Goal: Task Accomplishment & Management: Use online tool/utility

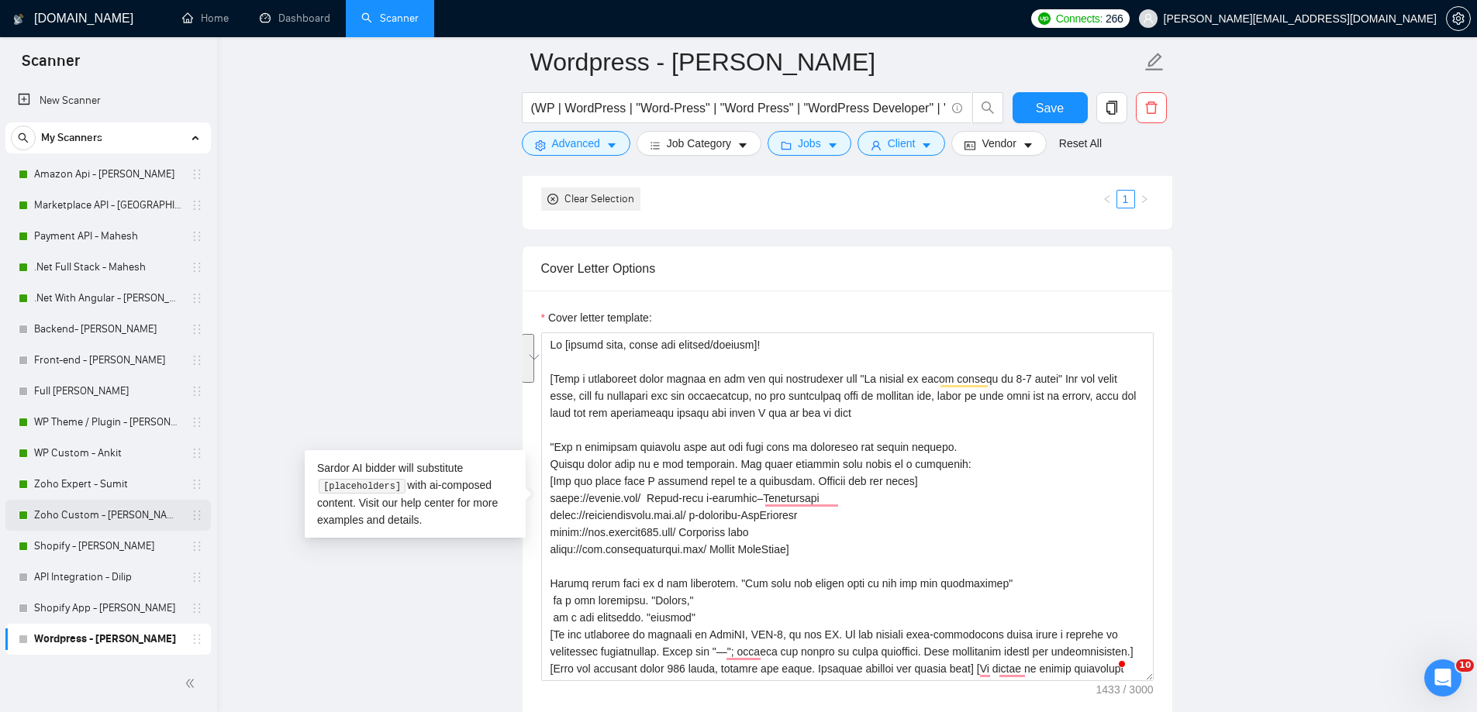
click at [81, 516] on link "Zoho Custom - [PERSON_NAME]" at bounding box center [107, 515] width 147 height 31
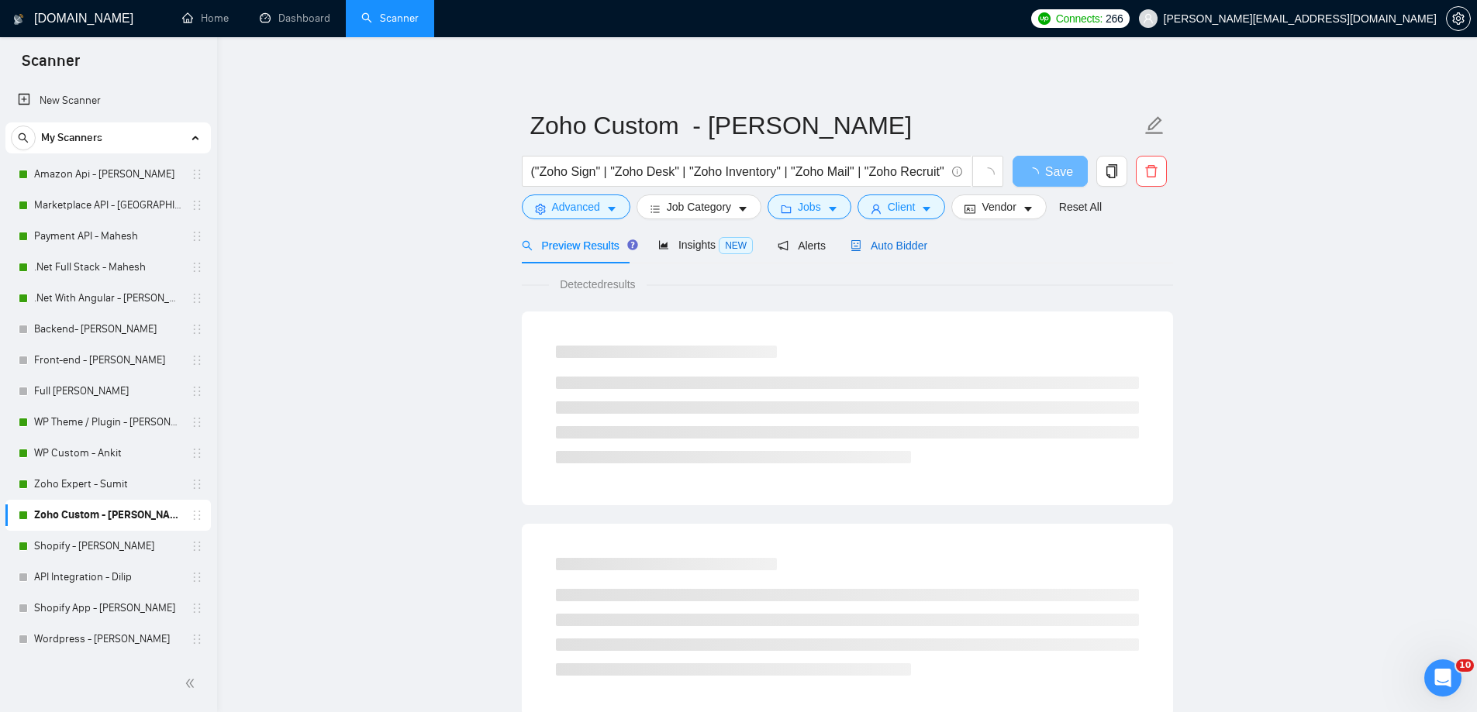
click at [881, 251] on span "Auto Bidder" at bounding box center [888, 246] width 77 height 12
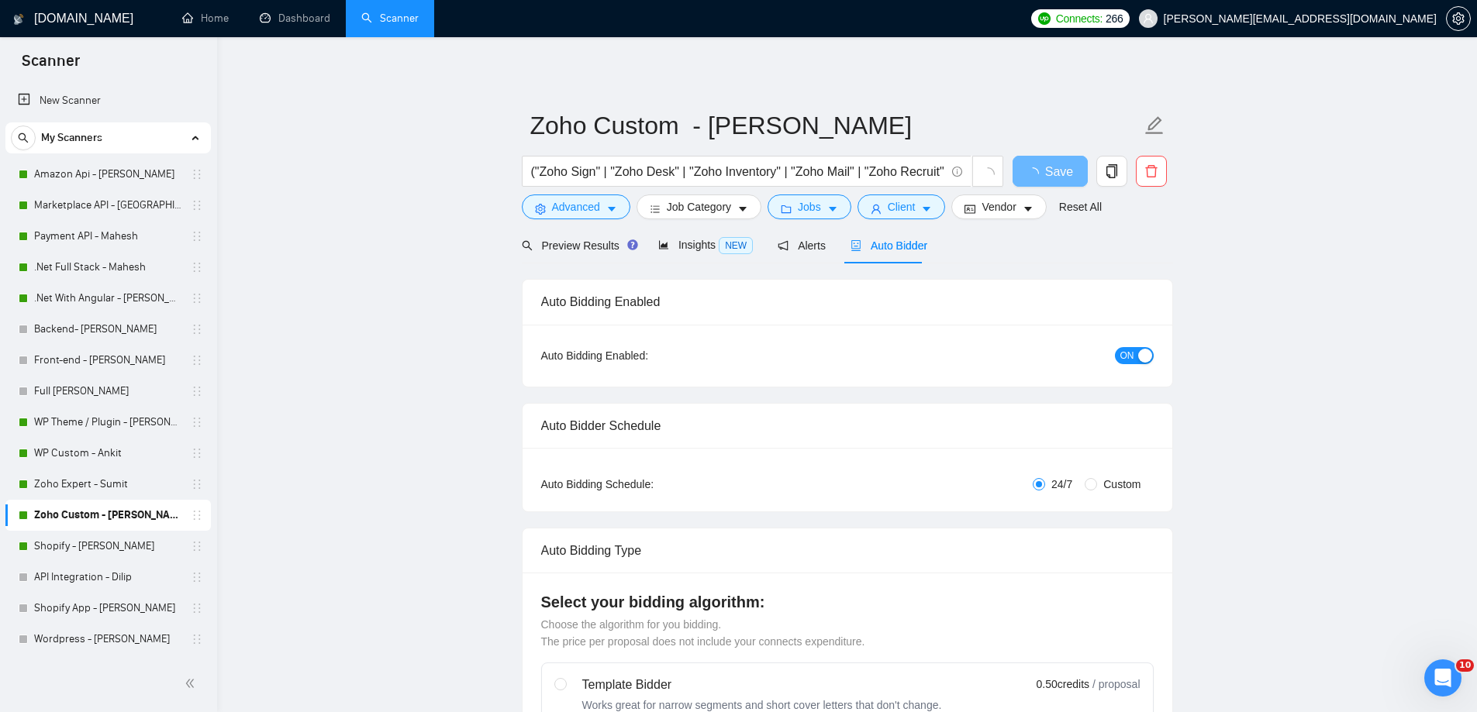
radio input "false"
radio input "true"
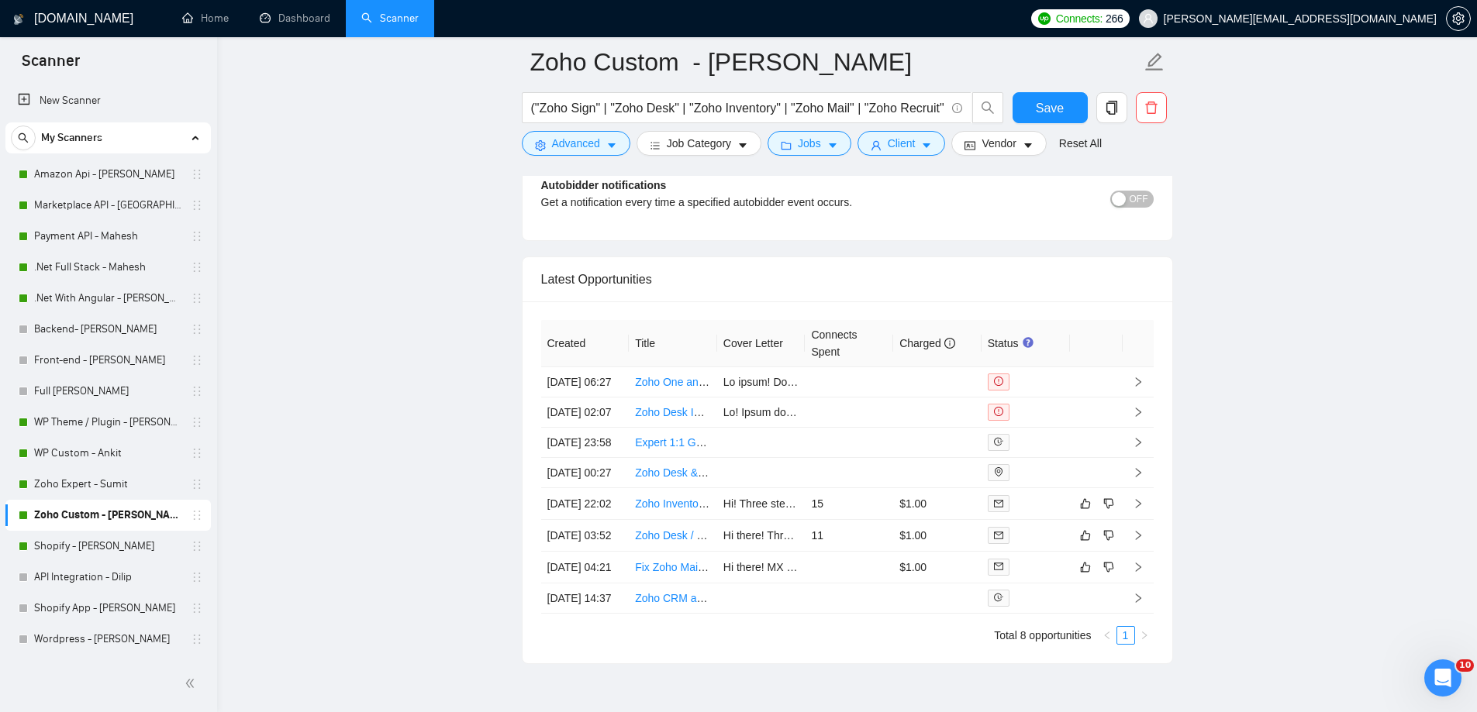
scroll to position [3798, 0]
click at [90, 492] on link "Zoho Expert - Sumit" at bounding box center [107, 484] width 147 height 31
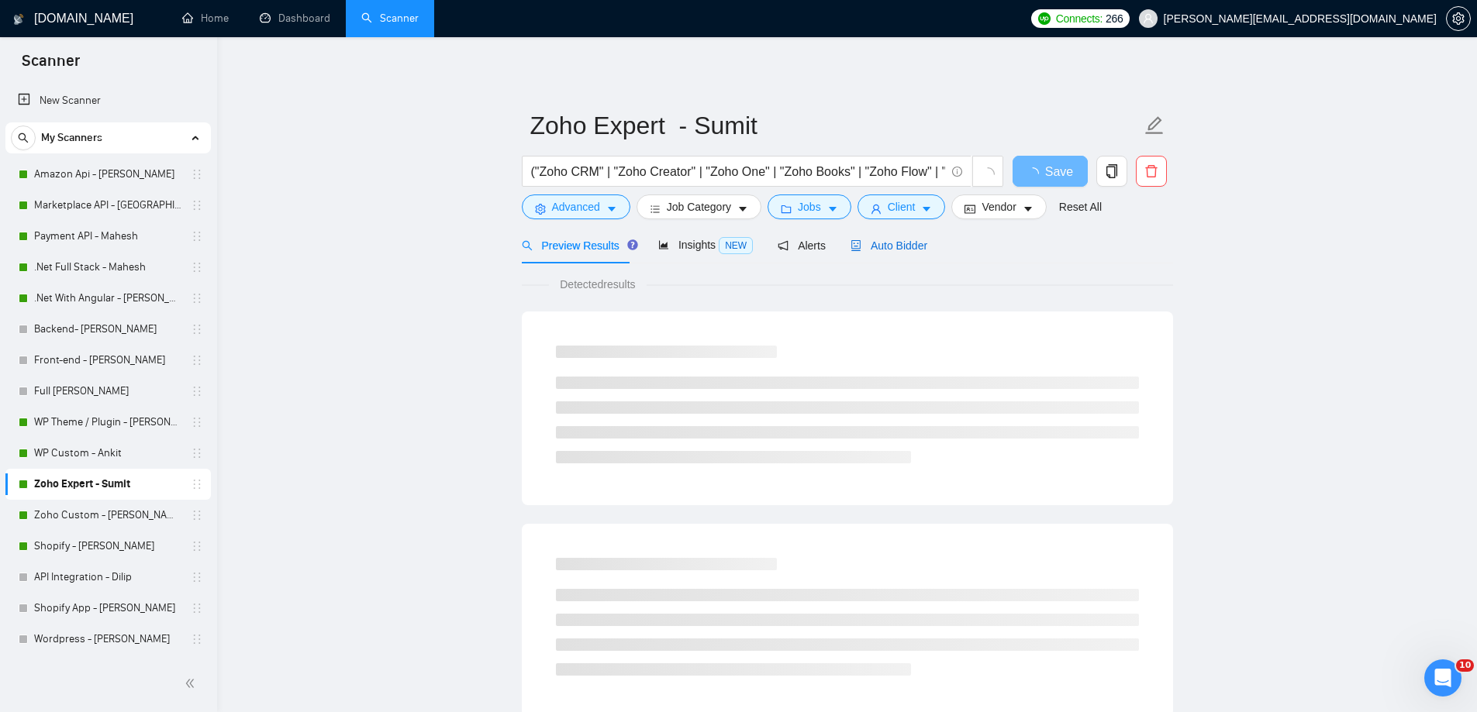
click at [896, 252] on span "Auto Bidder" at bounding box center [888, 246] width 77 height 12
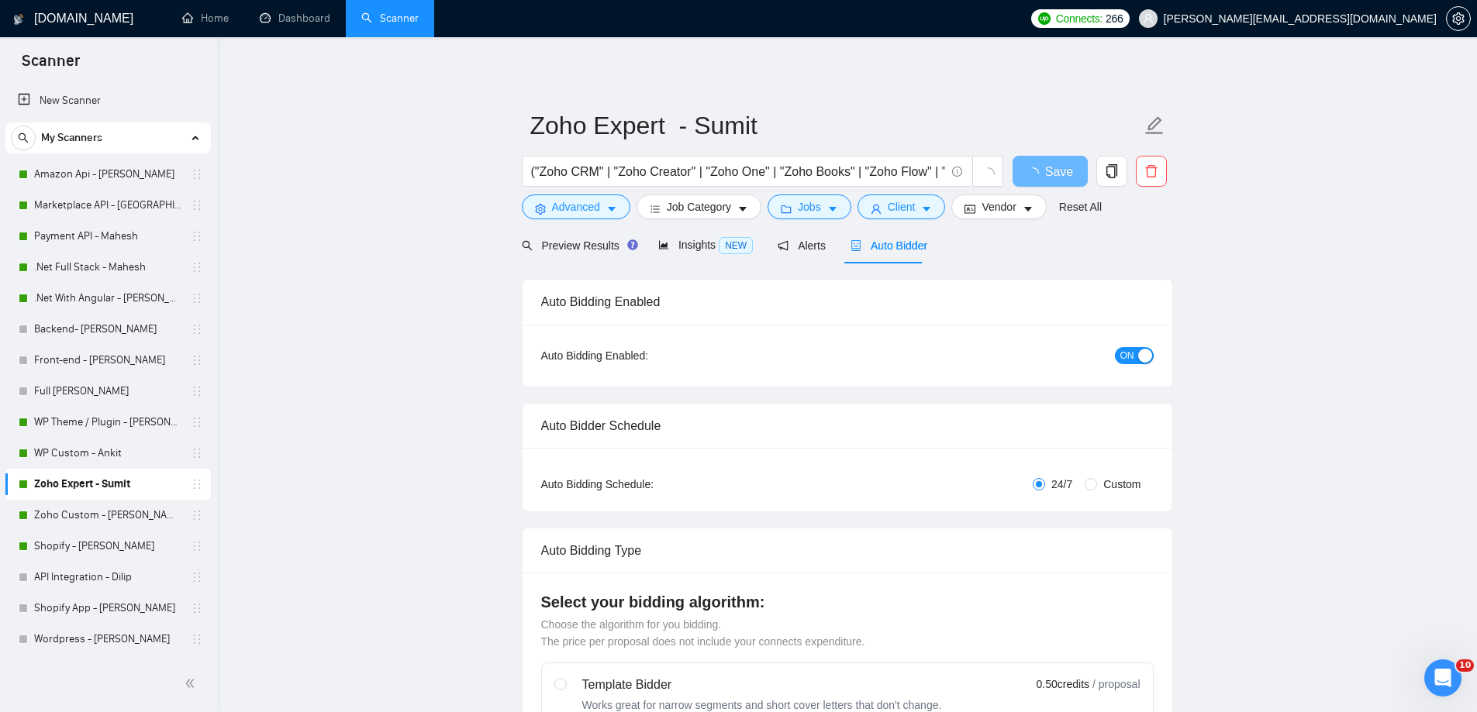
radio input "false"
radio input "true"
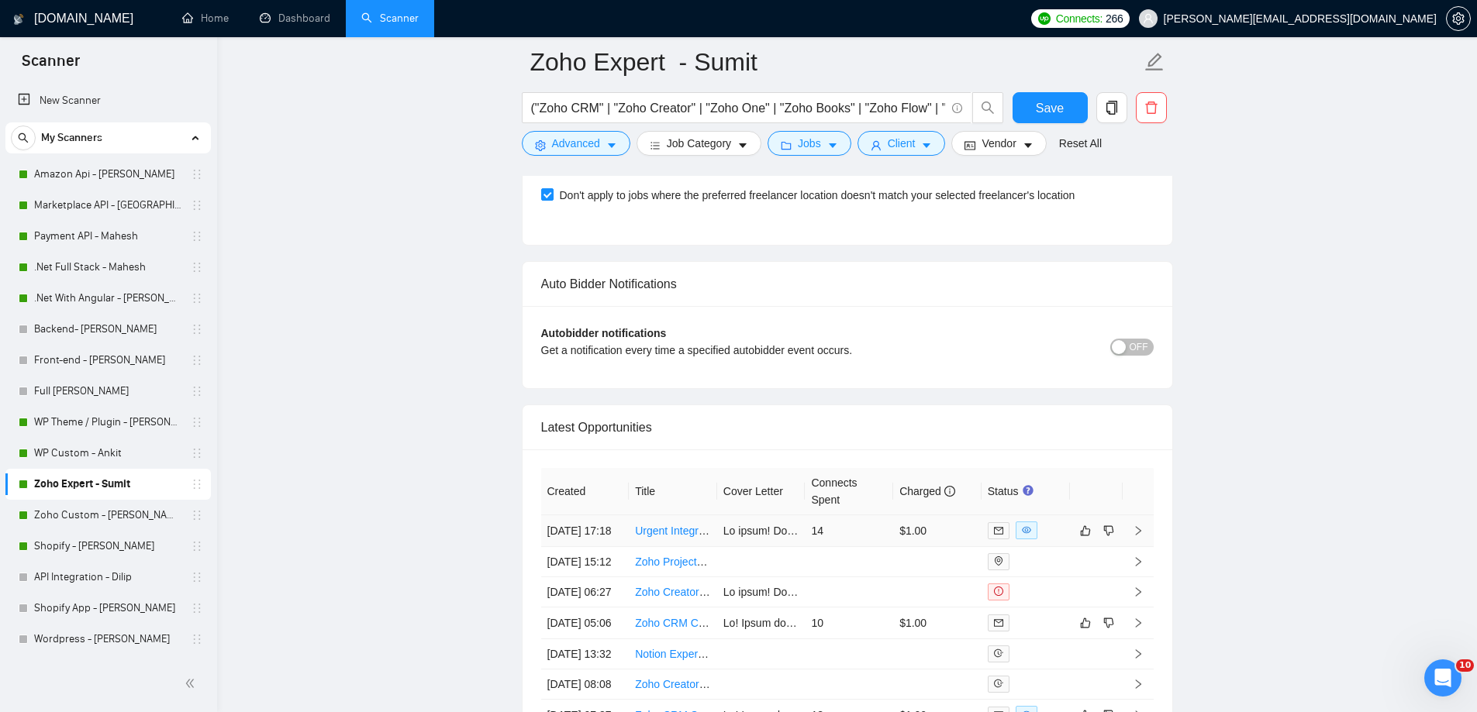
scroll to position [3798, 0]
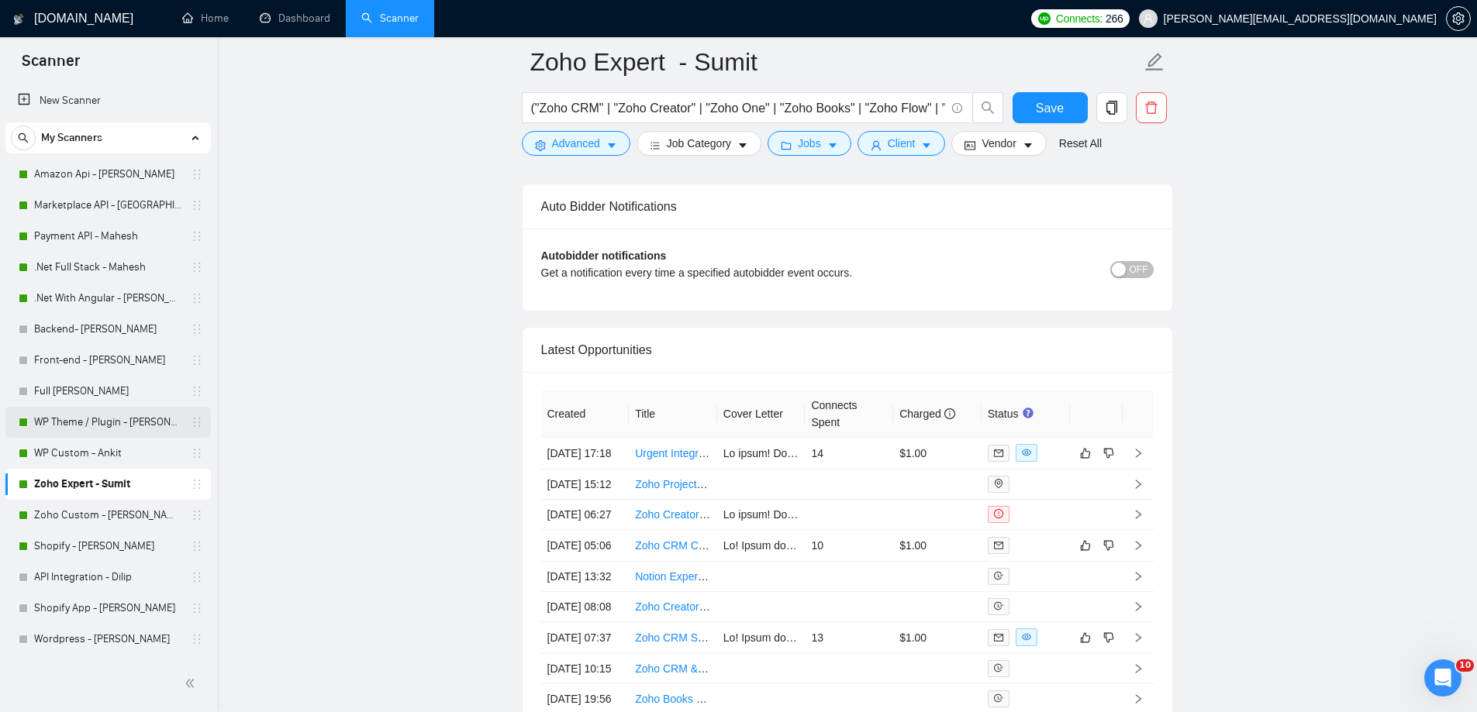
click at [107, 425] on link "WP Theme / Plugin - [PERSON_NAME]" at bounding box center [107, 422] width 147 height 31
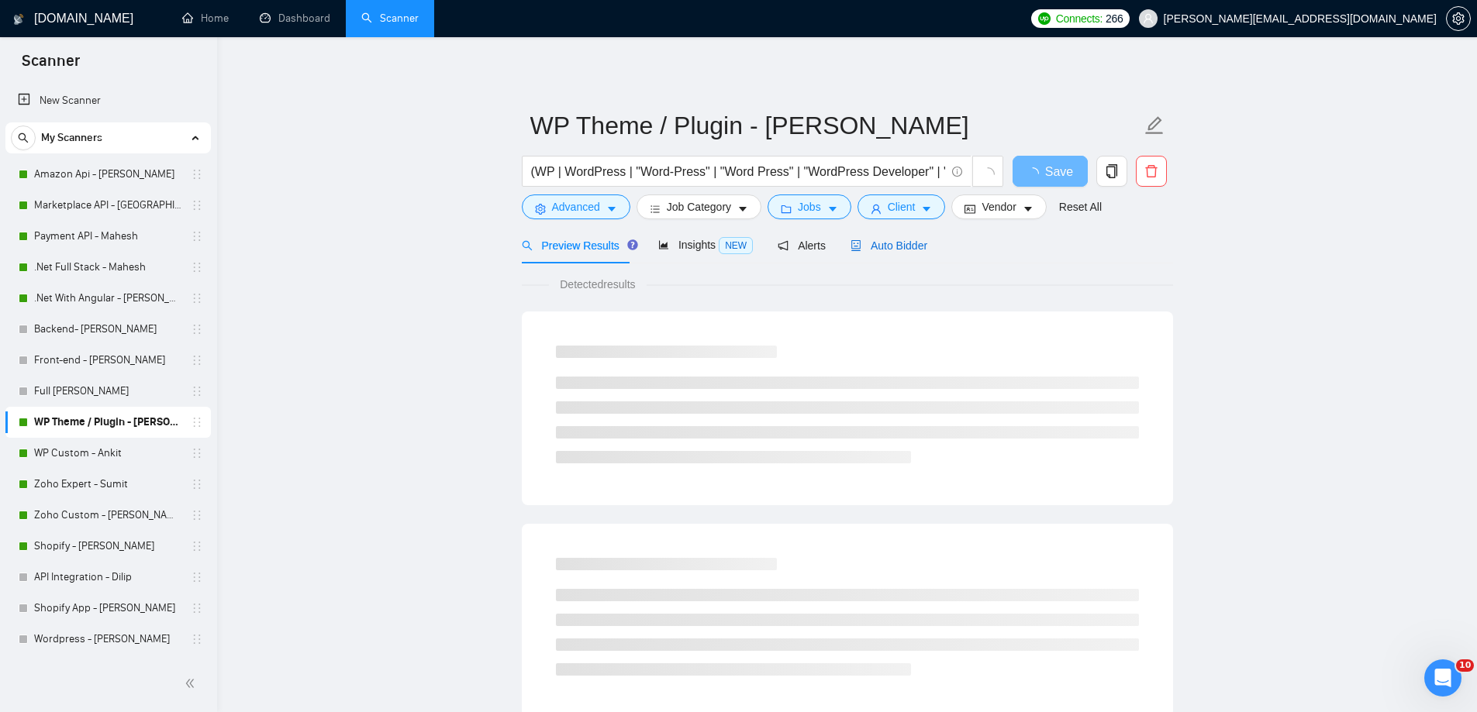
click at [885, 245] on span "Auto Bidder" at bounding box center [888, 246] width 77 height 12
